Goal: Browse casually: Explore the website without a specific task or goal

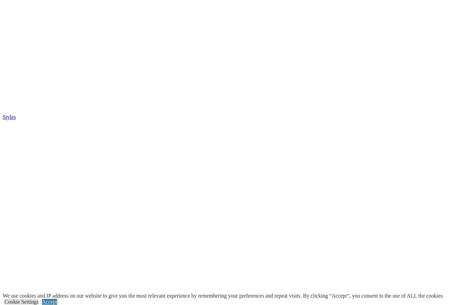
scroll to position [1630, 0]
